Goal: Find specific fact

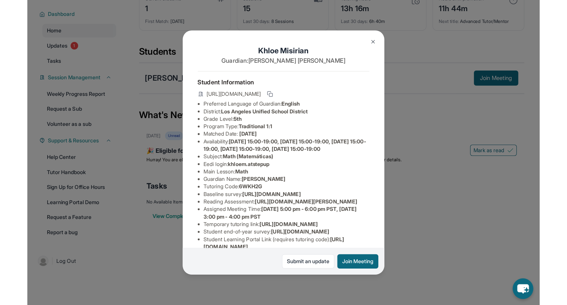
scroll to position [87, 0]
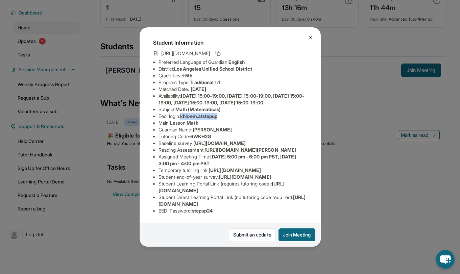
drag, startPoint x: 183, startPoint y: 68, endPoint x: 235, endPoint y: 65, distance: 51.4
click at [235, 113] on li "Eedi login : khloem.atstepup" at bounding box center [232, 116] width 149 height 7
copy span "khloem.atstepup"
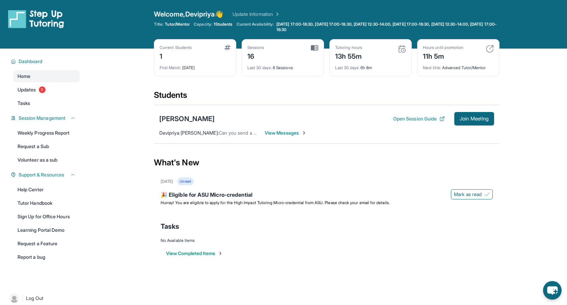
click at [306, 133] on img at bounding box center [304, 132] width 5 height 5
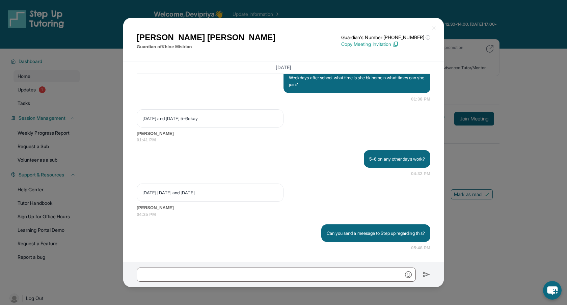
scroll to position [8953, 0]
